Goal: Task Accomplishment & Management: Complete application form

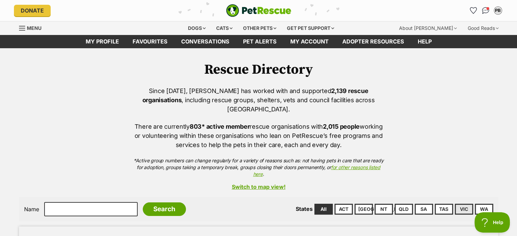
click at [463, 204] on link "VIC" at bounding box center [464, 209] width 18 height 11
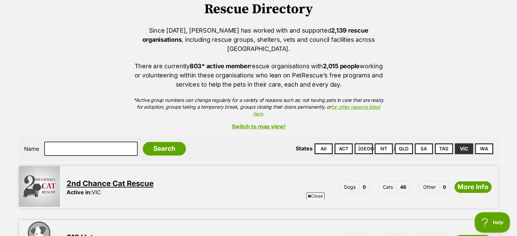
scroll to position [88, 0]
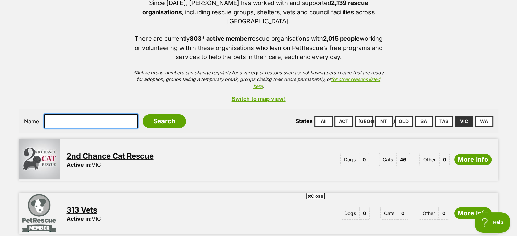
click at [82, 114] on input "text" at bounding box center [91, 121] width 94 height 14
type input "puppies"
click at [143, 115] on input "Search" at bounding box center [164, 122] width 43 height 14
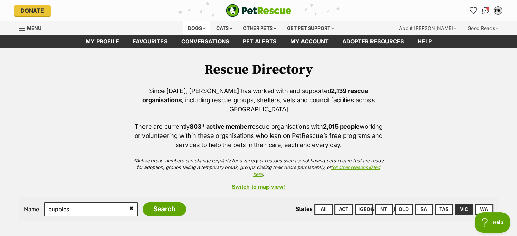
click at [186, 29] on div "Dogs" at bounding box center [196, 28] width 27 height 14
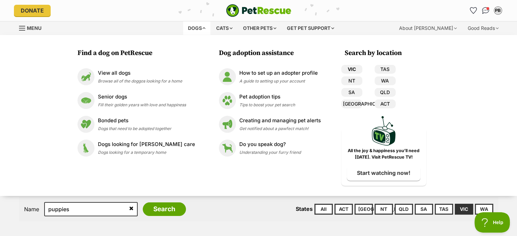
click at [344, 70] on link "VIC" at bounding box center [352, 69] width 21 height 9
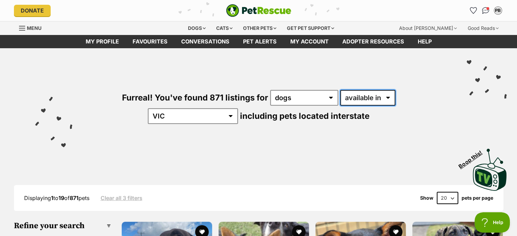
click at [341, 101] on select "available in located in" at bounding box center [368, 98] width 55 height 16
select select "disabled"
click at [341, 90] on select "available in located in" at bounding box center [368, 98] width 55 height 16
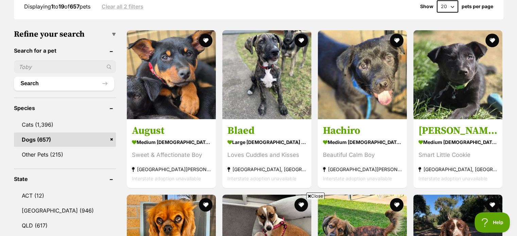
scroll to position [187, 0]
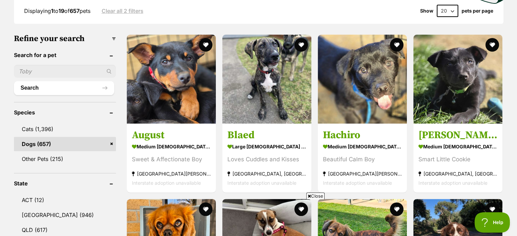
drag, startPoint x: 519, startPoint y: 31, endPoint x: 517, endPoint y: 56, distance: 25.3
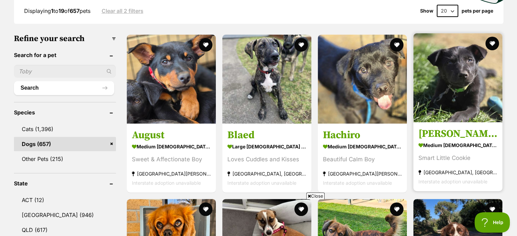
click at [433, 128] on h3 "[PERSON_NAME]" at bounding box center [458, 134] width 79 height 13
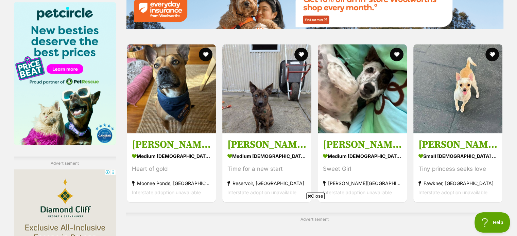
scroll to position [1000, 0]
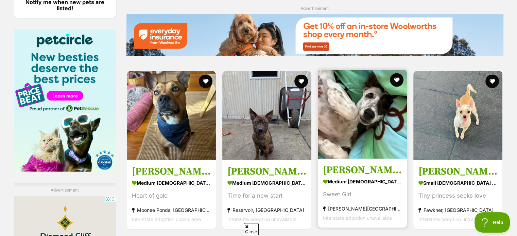
click at [362, 164] on h3 "[PERSON_NAME]" at bounding box center [362, 170] width 79 height 13
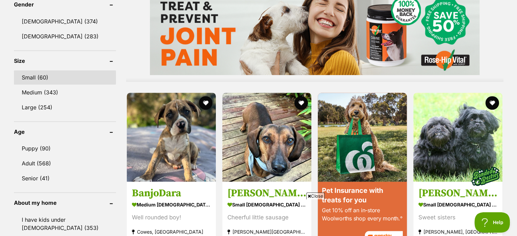
click at [29, 70] on link "Small (60)" at bounding box center [65, 77] width 102 height 14
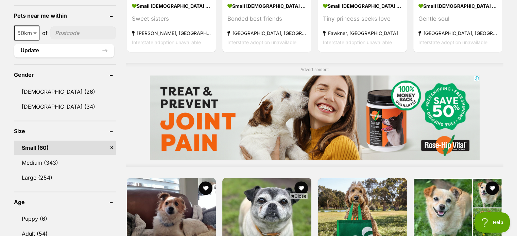
scroll to position [513, 0]
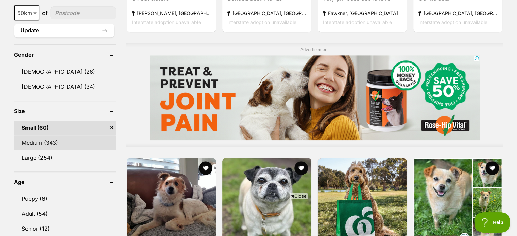
click at [36, 136] on link "Medium (343)" at bounding box center [65, 143] width 102 height 14
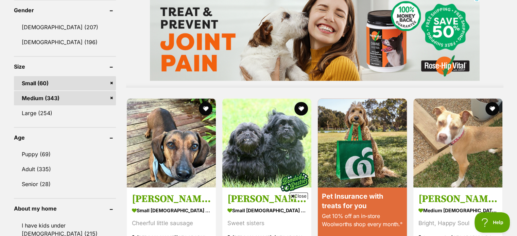
scroll to position [609, 0]
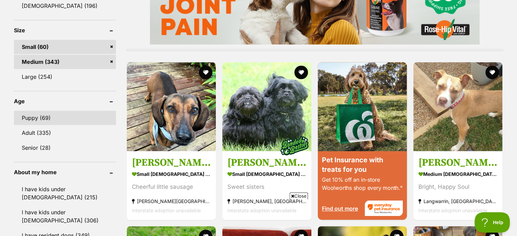
click at [33, 116] on link "Puppy (69)" at bounding box center [65, 118] width 102 height 14
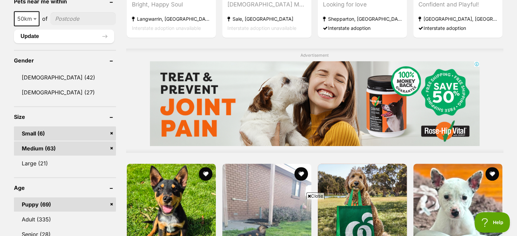
scroll to position [514, 0]
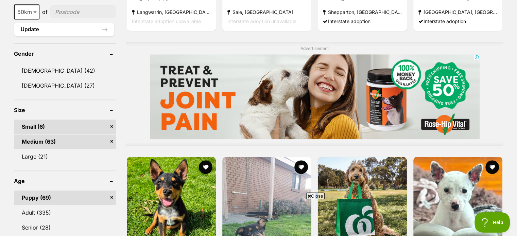
click at [316, 196] on span "Close" at bounding box center [316, 196] width 18 height 7
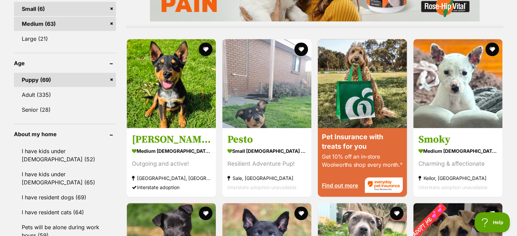
scroll to position [639, 0]
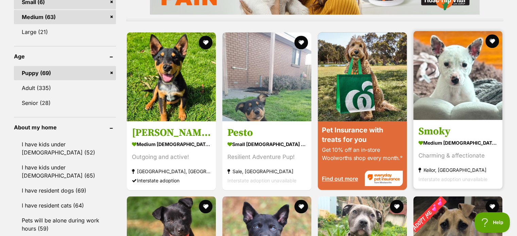
click at [447, 130] on h3 "Smoky" at bounding box center [458, 131] width 79 height 13
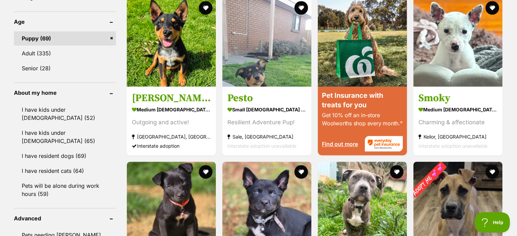
scroll to position [689, 0]
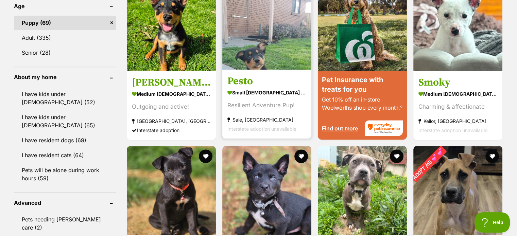
click at [243, 81] on h3 "Pesto" at bounding box center [267, 81] width 79 height 13
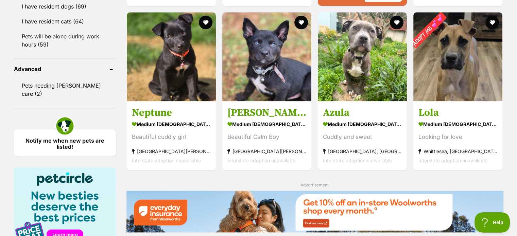
scroll to position [826, 0]
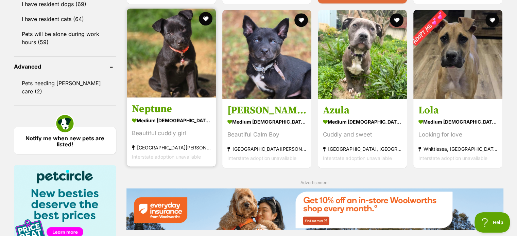
click at [152, 109] on h3 "Neptune" at bounding box center [171, 109] width 79 height 13
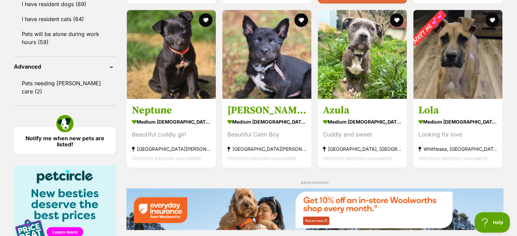
scroll to position [838, 0]
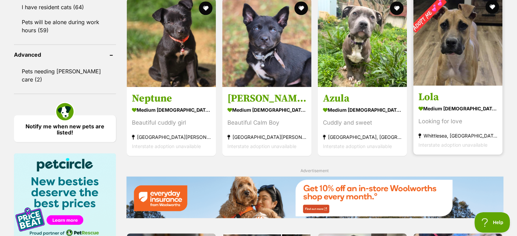
click at [424, 97] on h3 "Lola" at bounding box center [458, 97] width 79 height 13
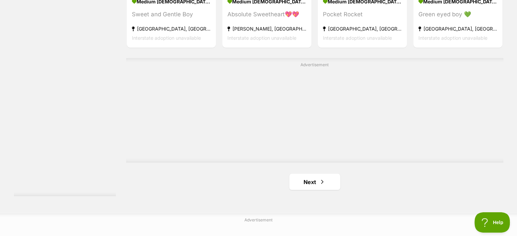
scroll to position [1200, 0]
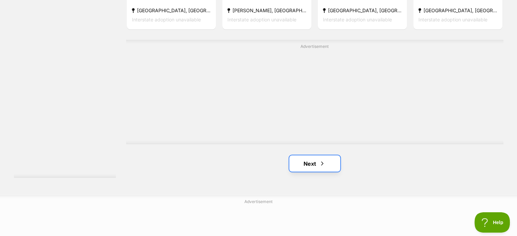
click at [318, 166] on link "Next" at bounding box center [315, 163] width 51 height 16
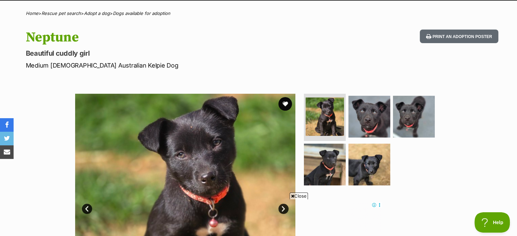
scroll to position [16, 0]
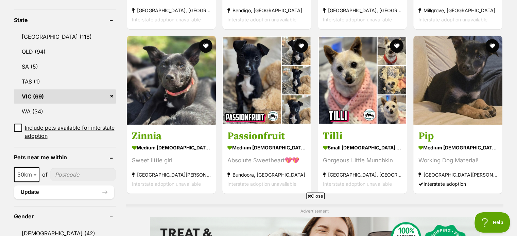
scroll to position [356, 0]
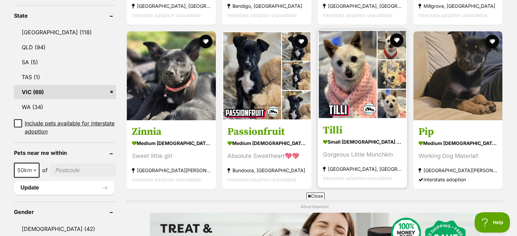
click at [339, 131] on h3 "Tilli" at bounding box center [362, 130] width 79 height 13
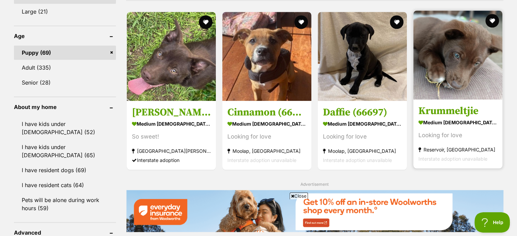
click at [465, 109] on h3 "Krummeltjie" at bounding box center [458, 110] width 79 height 13
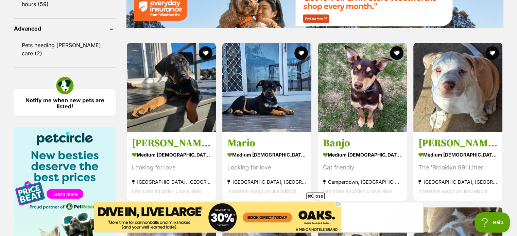
scroll to position [889, 0]
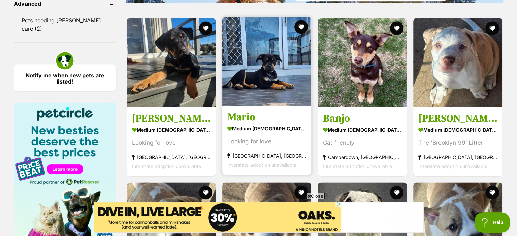
click at [238, 117] on h3 "Mario" at bounding box center [267, 117] width 79 height 13
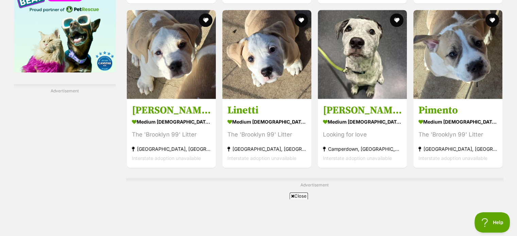
scroll to position [1070, 0]
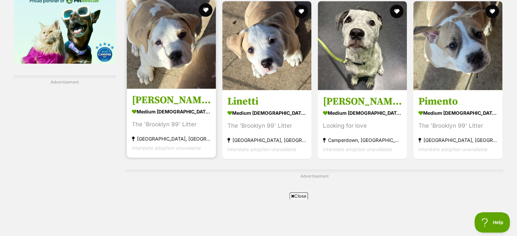
click at [152, 100] on h3 "[PERSON_NAME]" at bounding box center [171, 100] width 79 height 13
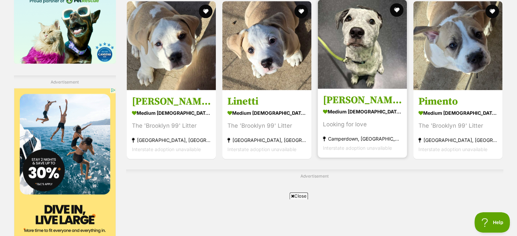
click at [351, 98] on h3 "[PERSON_NAME]" at bounding box center [362, 100] width 79 height 13
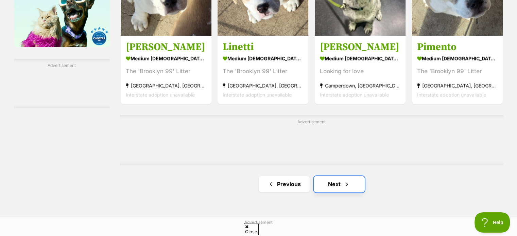
click at [347, 189] on link "Next" at bounding box center [339, 184] width 51 height 16
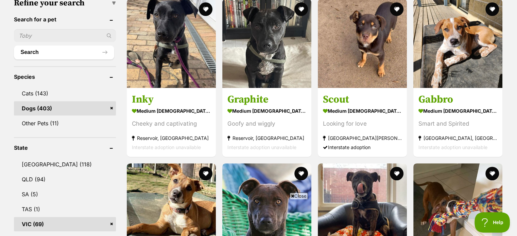
scroll to position [232, 0]
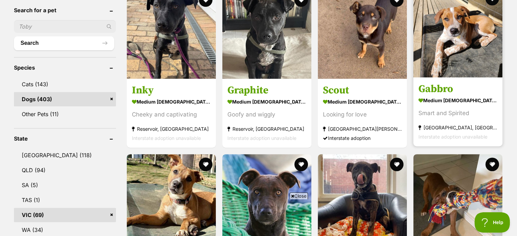
click at [445, 90] on h3 "Gabbro" at bounding box center [458, 89] width 79 height 13
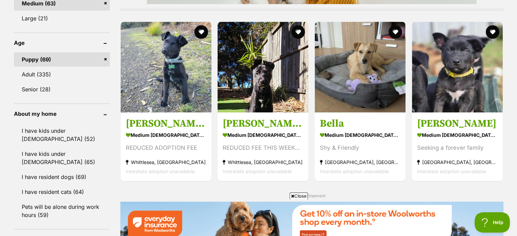
scroll to position [655, 0]
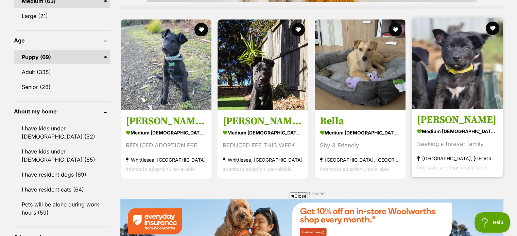
click at [435, 118] on h3 "[PERSON_NAME]" at bounding box center [457, 120] width 81 height 13
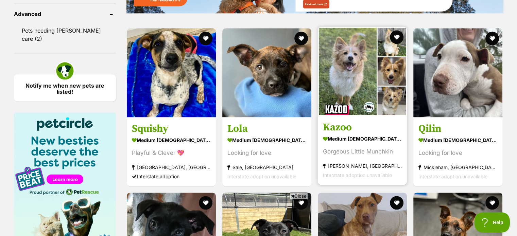
click at [349, 127] on h3 "Kazoo" at bounding box center [362, 127] width 79 height 13
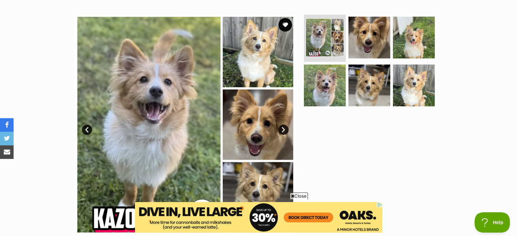
scroll to position [159, 0]
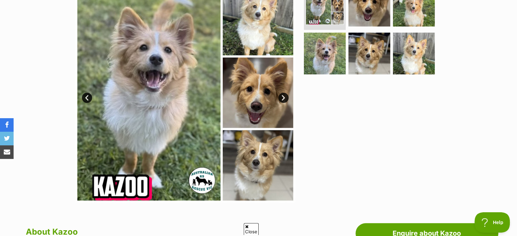
click at [283, 97] on link "Next" at bounding box center [284, 98] width 10 height 10
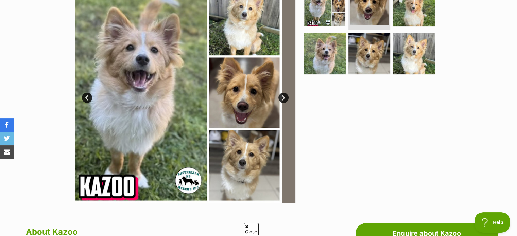
scroll to position [0, 0]
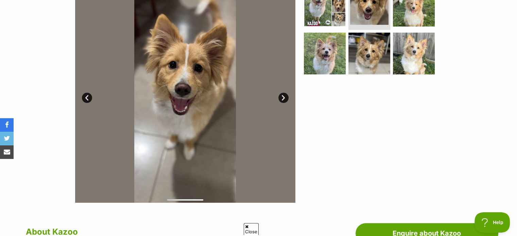
click at [283, 99] on link "Next" at bounding box center [284, 98] width 10 height 10
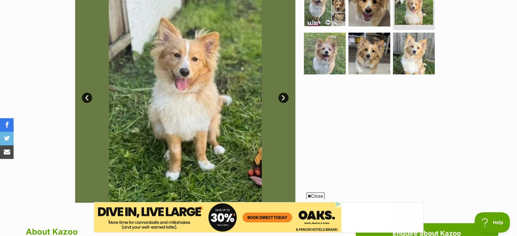
click at [284, 99] on link "Next" at bounding box center [284, 98] width 10 height 10
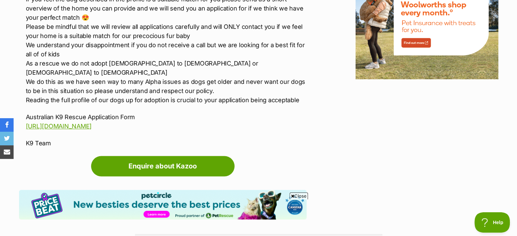
scroll to position [932, 0]
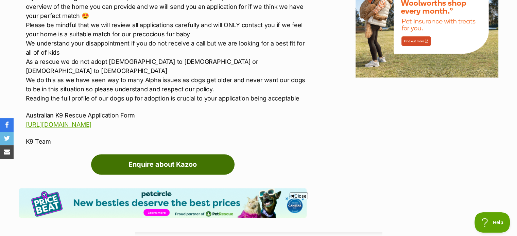
click at [174, 154] on link "Enquire about Kazoo" at bounding box center [163, 164] width 144 height 20
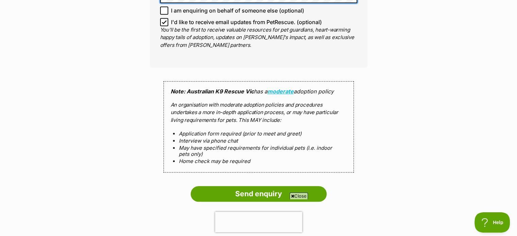
scroll to position [610, 0]
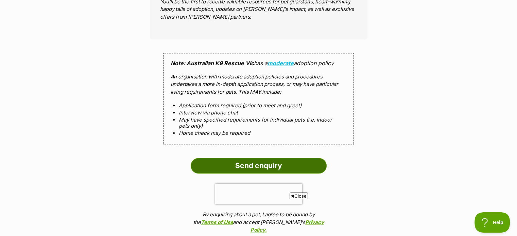
click at [266, 163] on input "Send enquiry" at bounding box center [259, 166] width 136 height 16
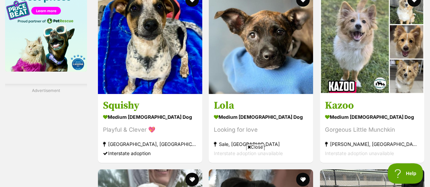
scroll to position [1098, 0]
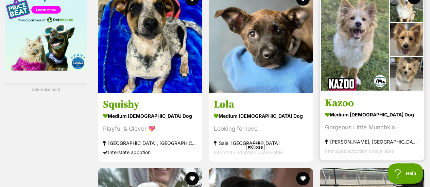
click at [351, 43] on img at bounding box center [372, 39] width 104 height 104
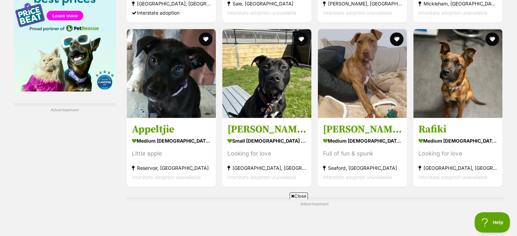
scroll to position [1045, 0]
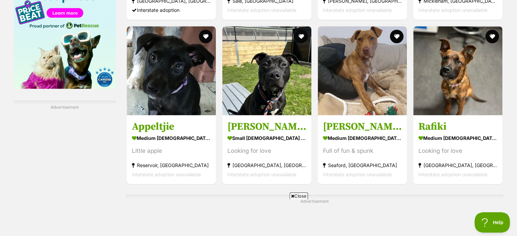
click at [297, 194] on span "Close" at bounding box center [299, 196] width 18 height 7
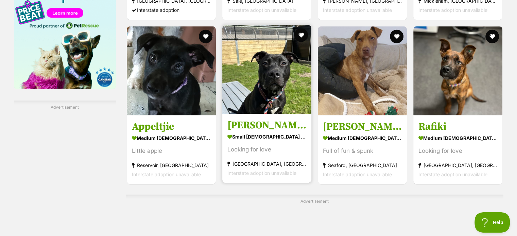
click at [253, 135] on strong "small [DEMOGRAPHIC_DATA] Dog" at bounding box center [267, 137] width 79 height 10
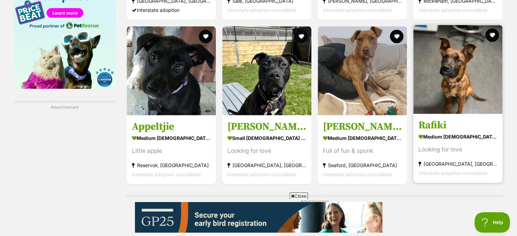
click at [431, 126] on h3 "Rafiki" at bounding box center [458, 125] width 79 height 13
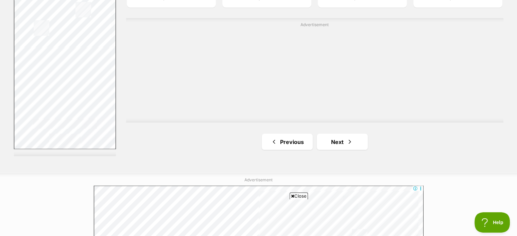
scroll to position [1238, 0]
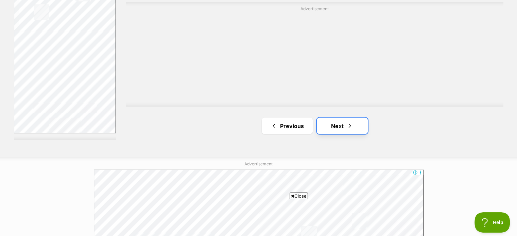
click at [344, 121] on link "Next" at bounding box center [342, 126] width 51 height 16
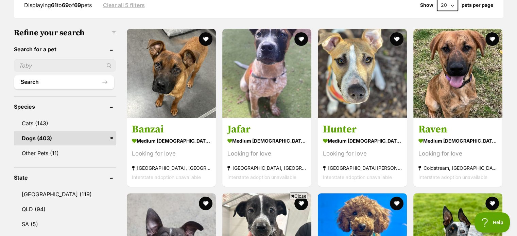
scroll to position [209, 0]
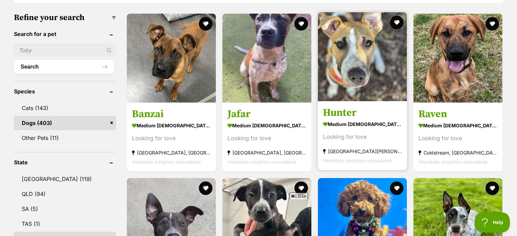
click at [341, 114] on h3 "Hunter" at bounding box center [362, 112] width 79 height 13
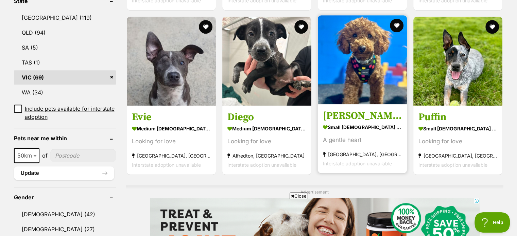
click at [340, 115] on h3 "[PERSON_NAME]" at bounding box center [362, 116] width 79 height 13
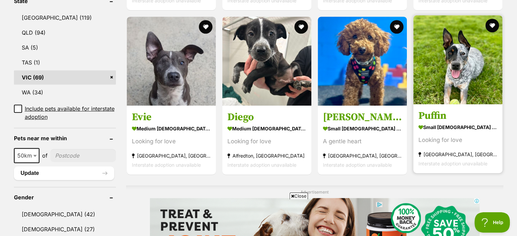
click at [433, 114] on h3 "Puffin" at bounding box center [458, 116] width 79 height 13
